Goal: Entertainment & Leisure: Consume media (video, audio)

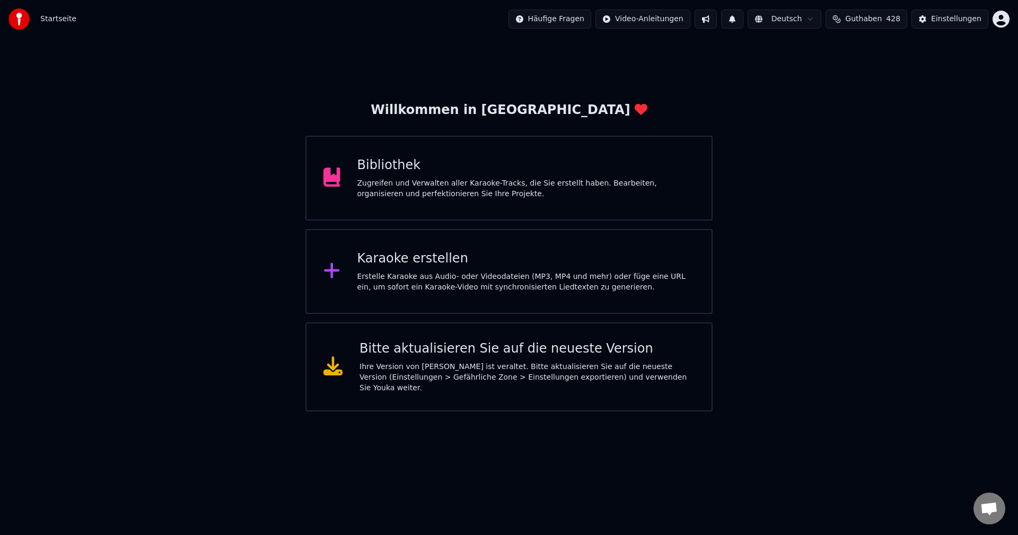
click at [581, 178] on div "Zugreifen und Verwalten aller Karaoke-Tracks, die Sie erstellt haben. Bearbeite…" at bounding box center [526, 188] width 338 height 21
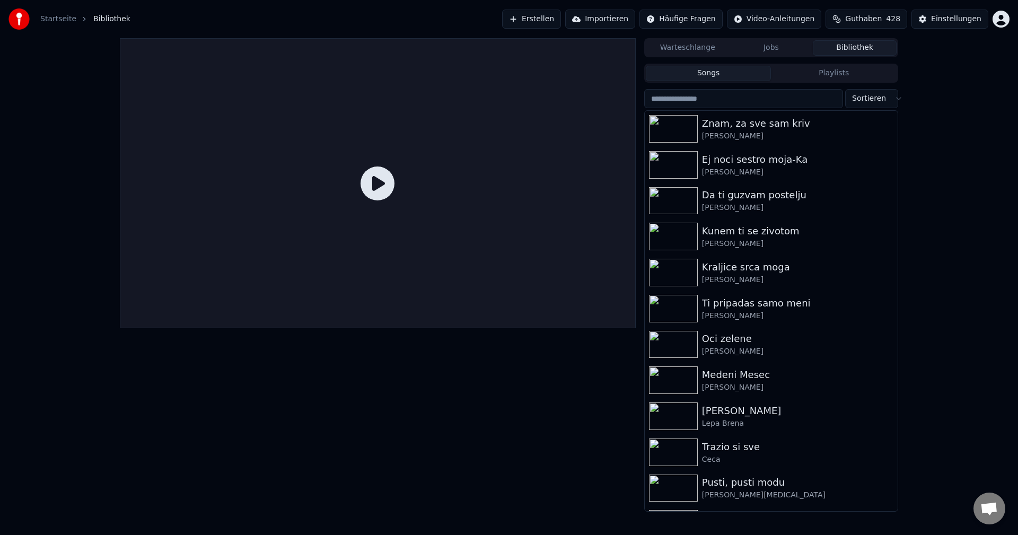
click at [864, 48] on button "Bibliothek" at bounding box center [855, 47] width 84 height 15
click at [780, 100] on input "search" at bounding box center [743, 98] width 199 height 19
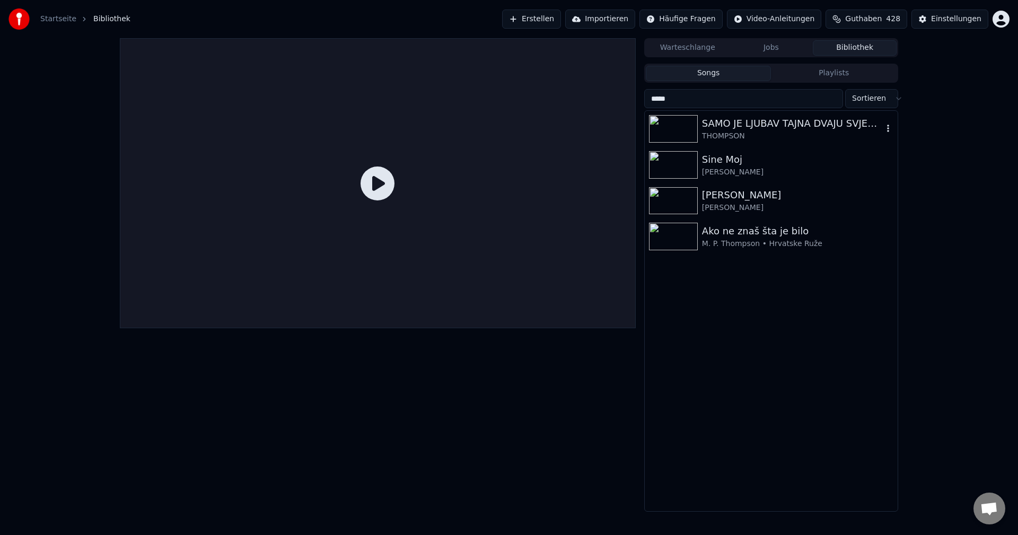
type input "*****"
click at [664, 130] on img at bounding box center [673, 129] width 49 height 28
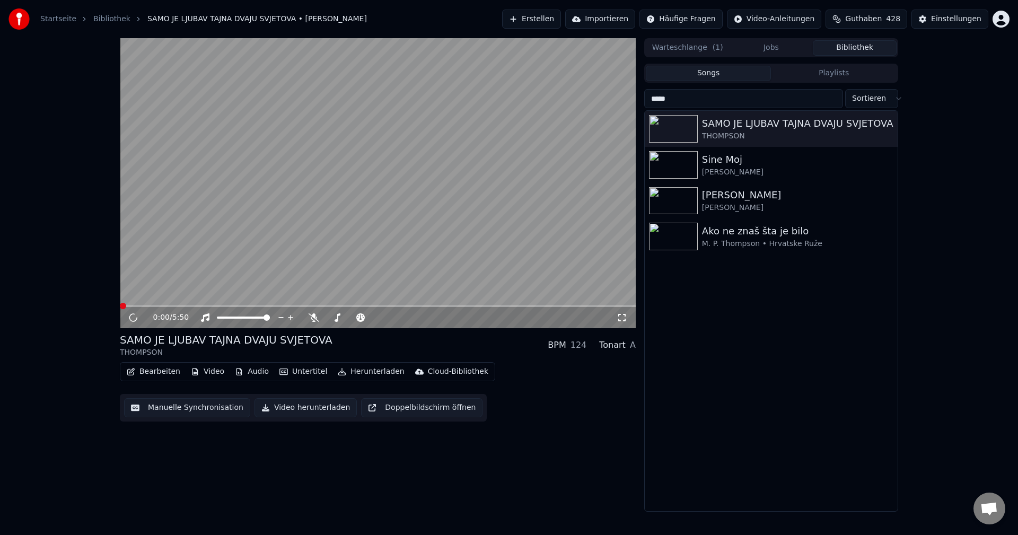
drag, startPoint x: 461, startPoint y: 170, endPoint x: 568, endPoint y: 257, distance: 137.8
click at [461, 169] on video at bounding box center [378, 183] width 516 height 290
click at [323, 205] on video at bounding box center [378, 183] width 516 height 290
drag, startPoint x: 117, startPoint y: 334, endPoint x: 175, endPoint y: 334, distance: 57.8
click at [175, 334] on div "0:01 / 5:50 SAMO JE LJUBAV TAJNA DVAJU SVJETOVA THOMPSON BPM 124 Tonart A Bearb…" at bounding box center [508, 274] width 795 height 473
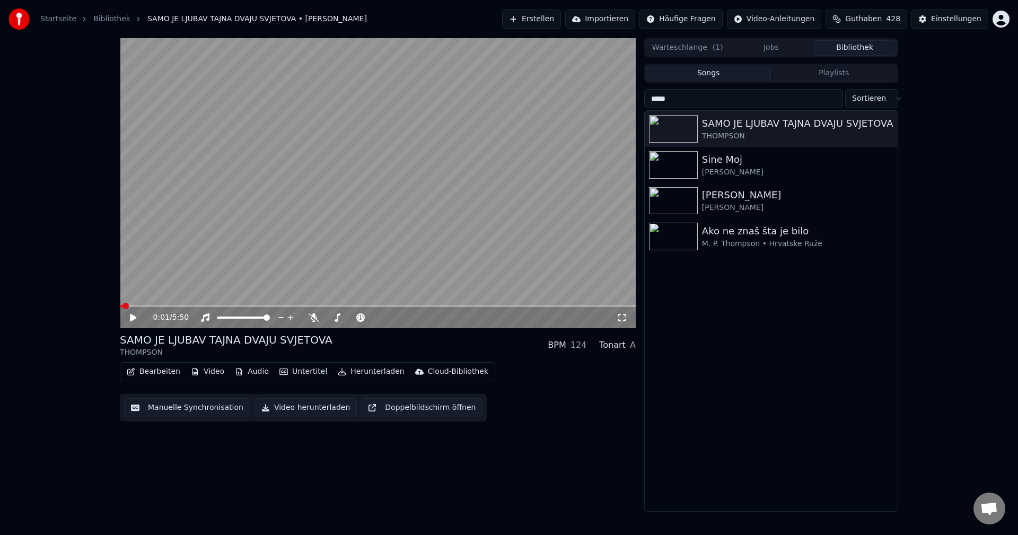
drag, startPoint x: 324, startPoint y: 339, endPoint x: 260, endPoint y: 337, distance: 64.2
click at [260, 337] on div "SAMO JE LJUBAV TAJNA DVAJU SVJETOVA" at bounding box center [226, 339] width 213 height 15
